Goal: Navigation & Orientation: Find specific page/section

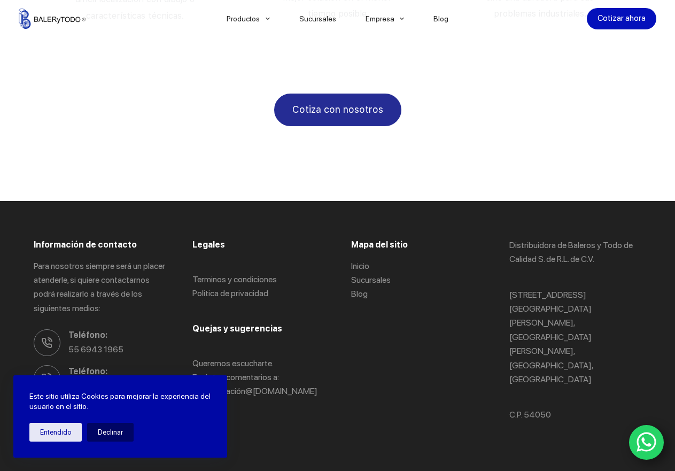
scroll to position [2099, 0]
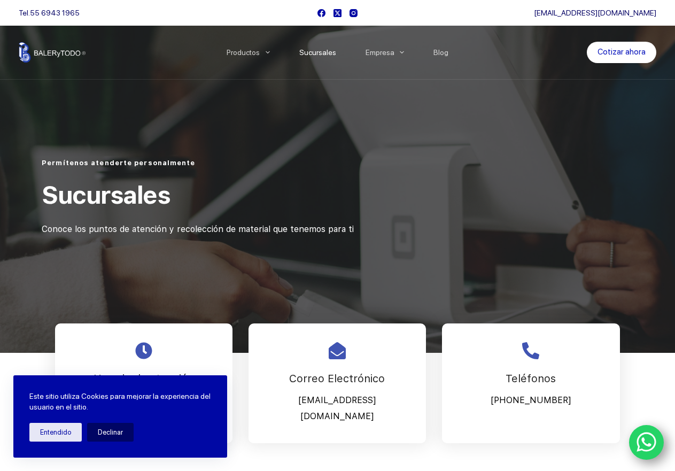
click at [331, 52] on link "Sucursales" at bounding box center [317, 52] width 66 height 0
